Goal: Navigation & Orientation: Find specific page/section

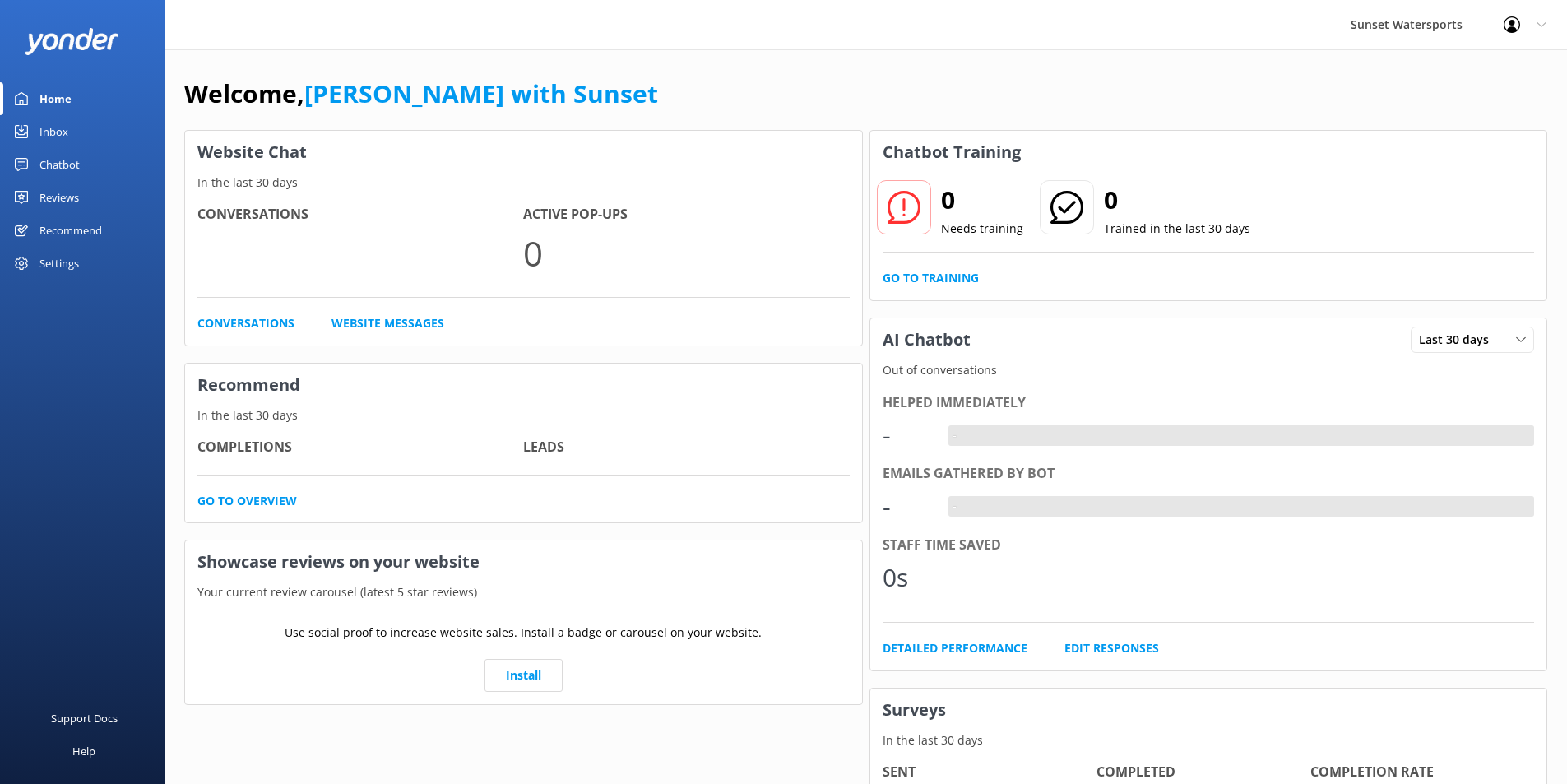
click at [57, 124] on div "Inbox" at bounding box center [53, 131] width 29 height 33
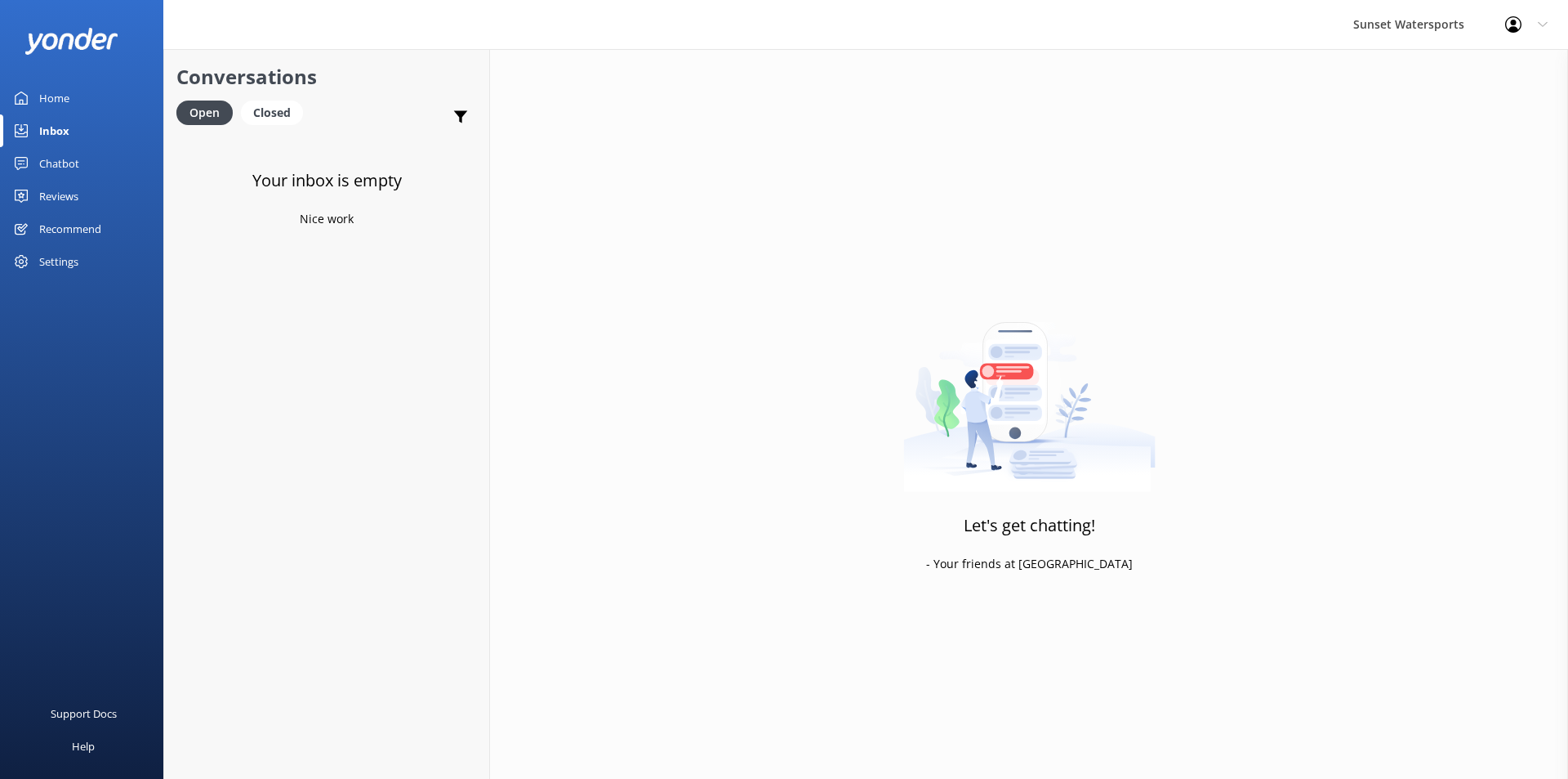
click at [52, 157] on div "Chatbot" at bounding box center [59, 163] width 40 height 33
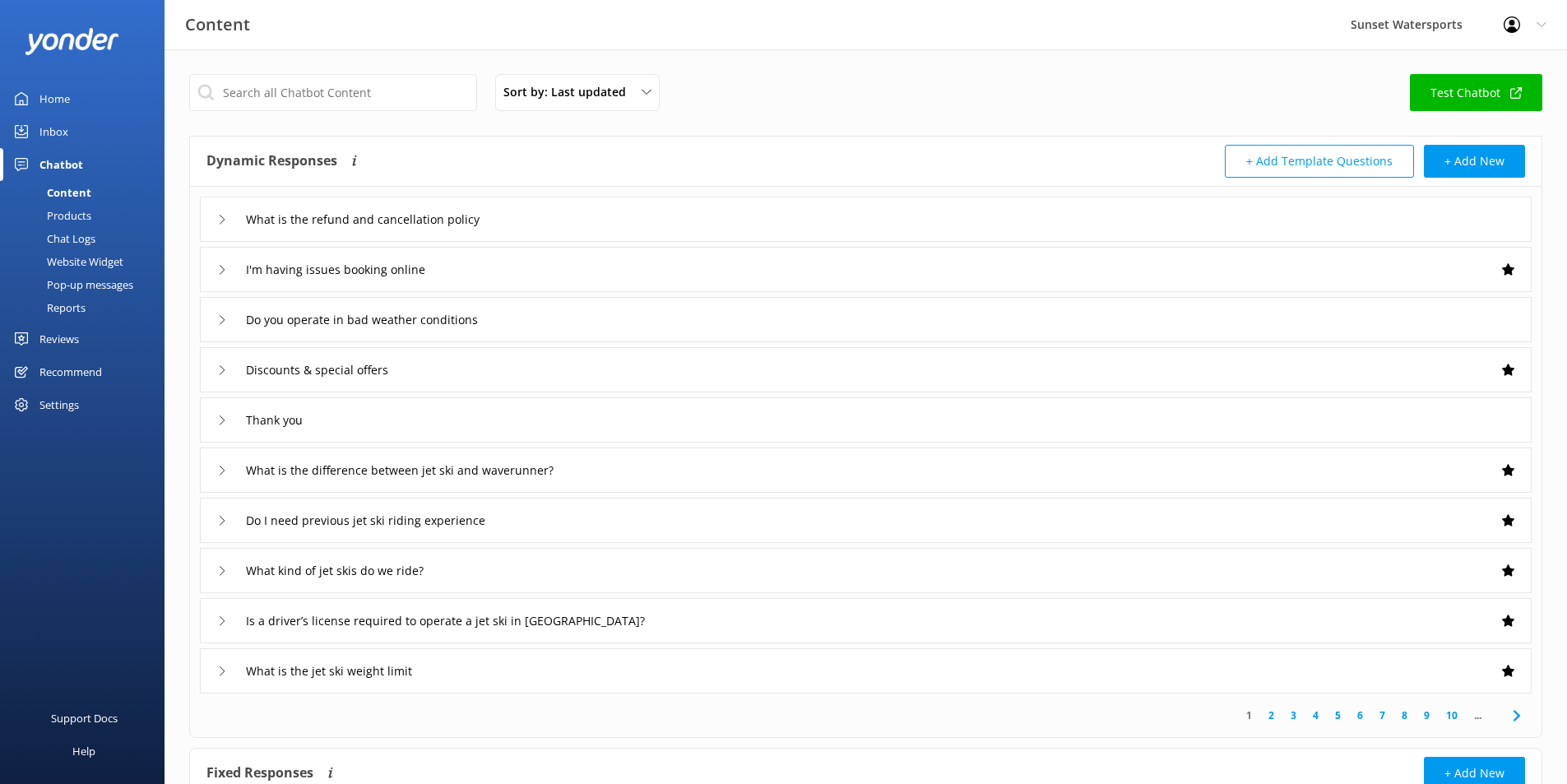
click at [51, 135] on div "Inbox" at bounding box center [53, 131] width 29 height 33
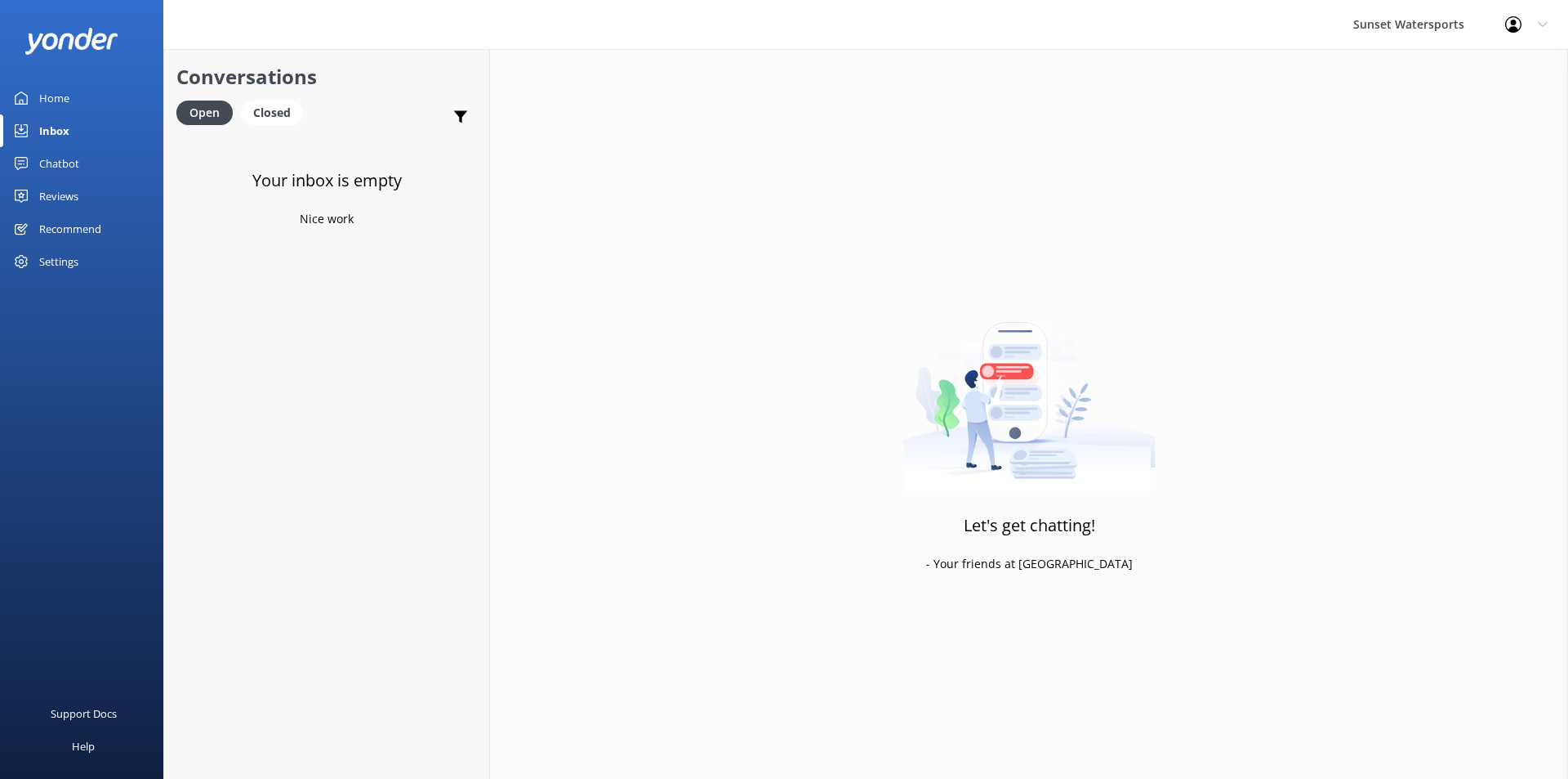
click at [64, 96] on div "Home" at bounding box center [54, 98] width 30 height 33
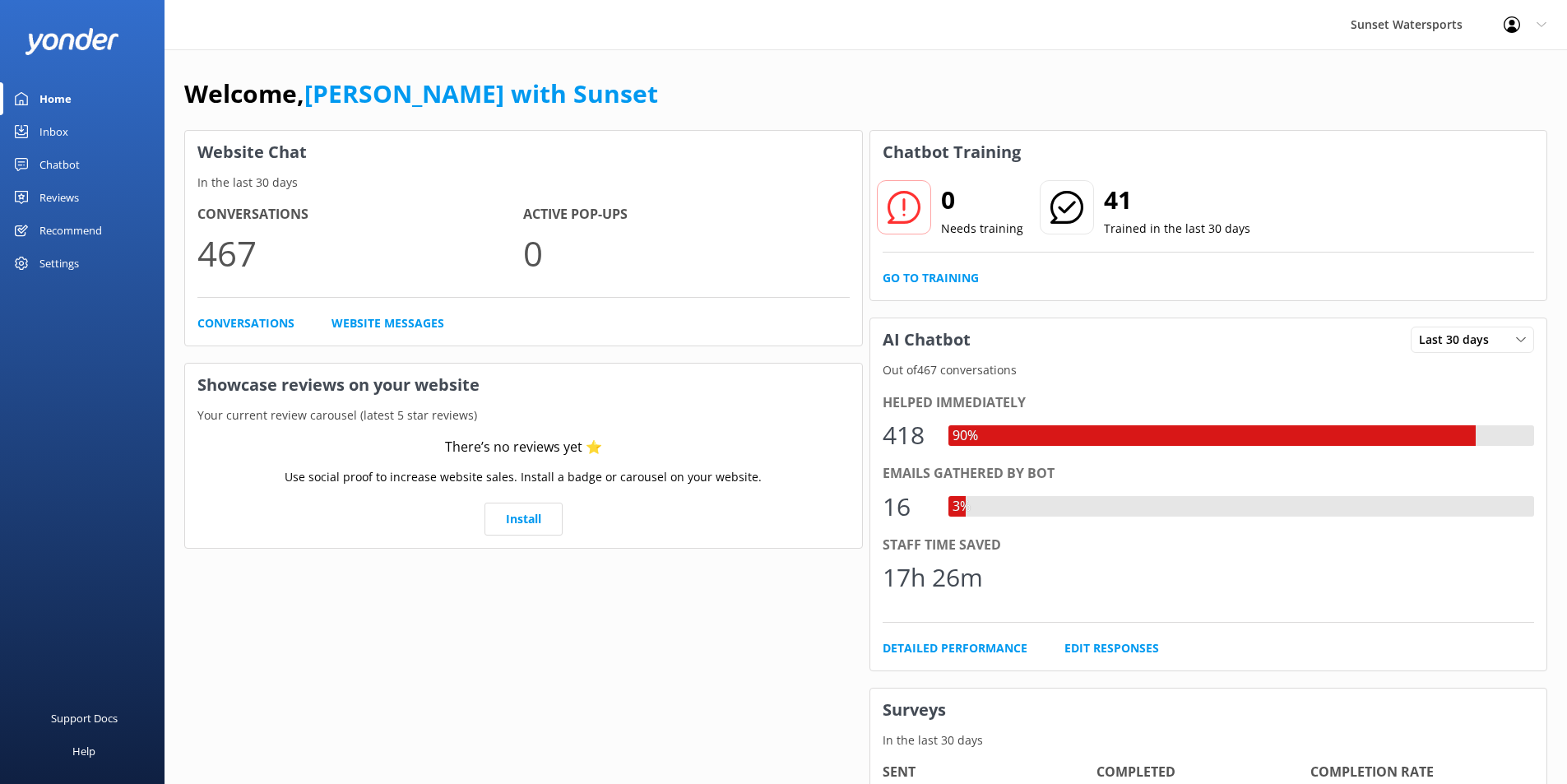
click at [57, 130] on div "Inbox" at bounding box center [53, 131] width 29 height 33
